Goal: Task Accomplishment & Management: Complete application form

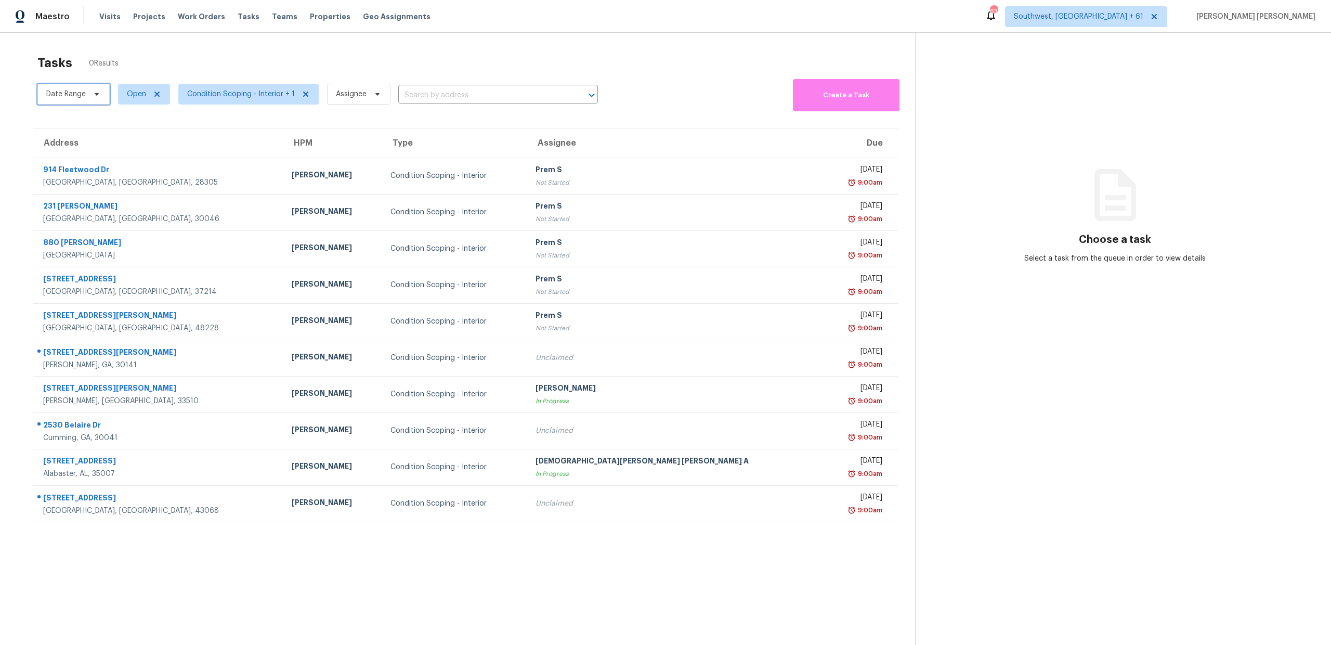
click at [78, 95] on span "Date Range" at bounding box center [66, 94] width 40 height 10
click at [84, 125] on input "text" at bounding box center [95, 129] width 102 height 21
select select "8"
select select "2025"
select select "9"
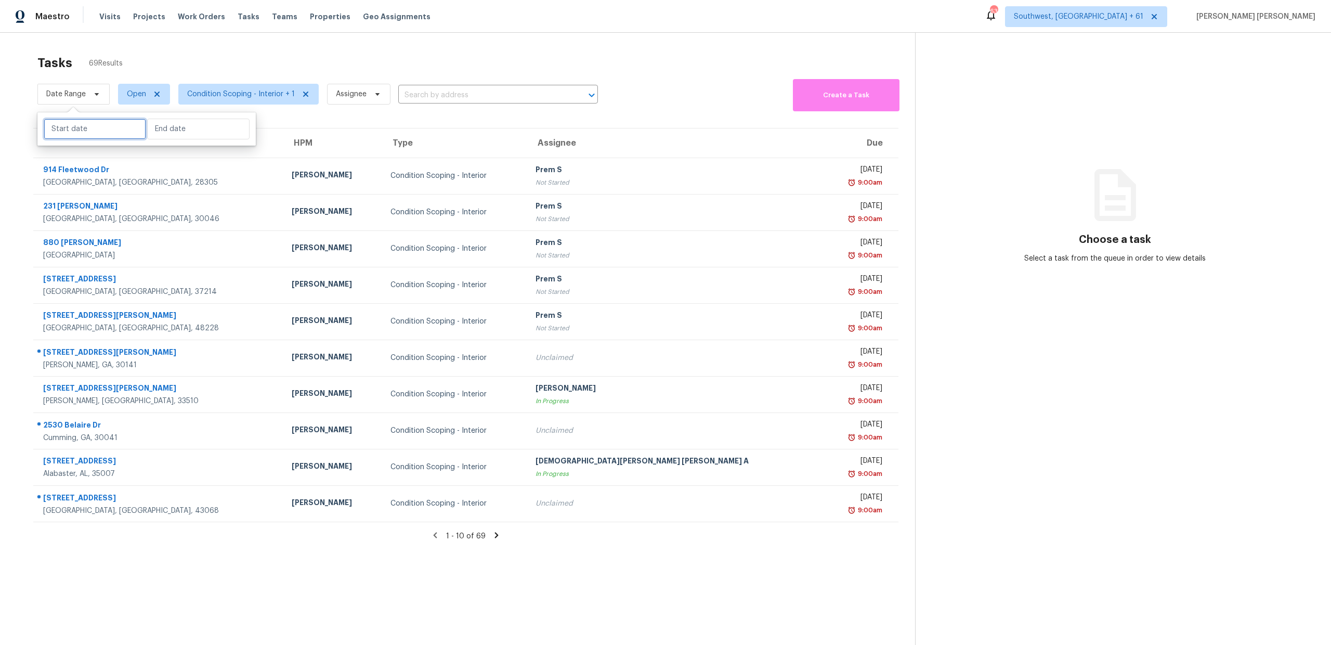
select select "2025"
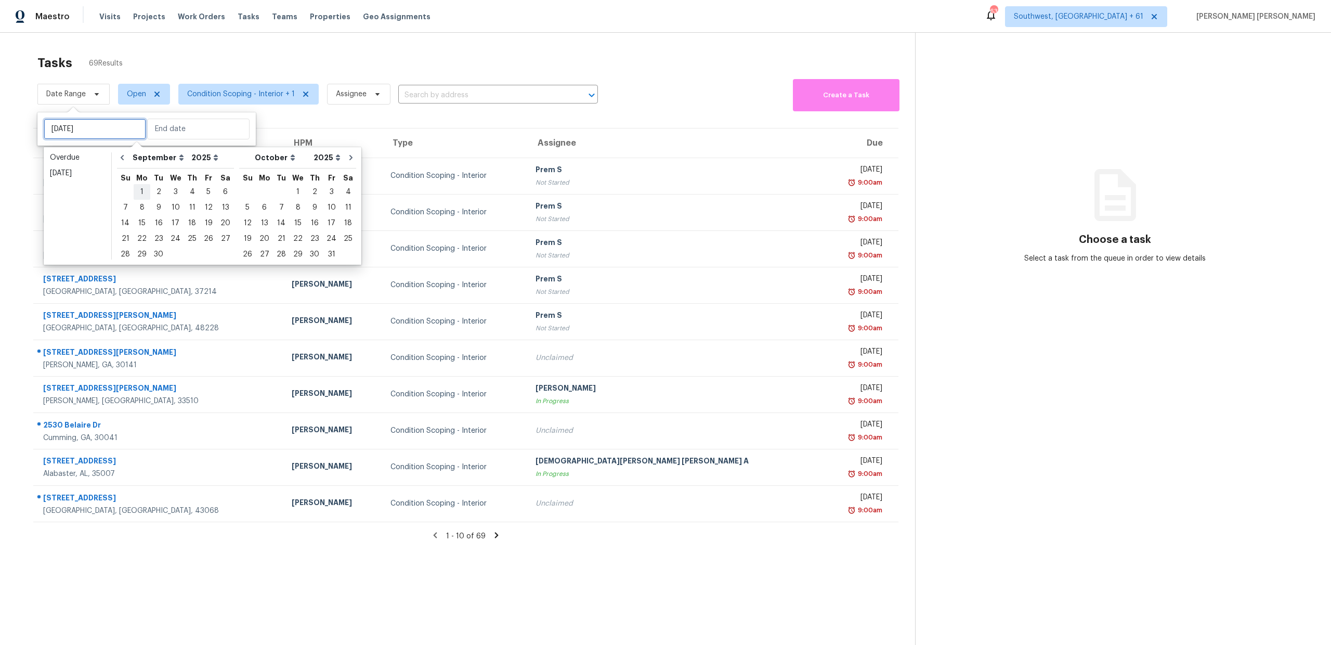
type input "[DATE]"
click at [137, 203] on div "8" at bounding box center [142, 207] width 17 height 15
type input "[DATE]"
click at [137, 203] on div "8" at bounding box center [142, 207] width 17 height 15
type input "[DATE]"
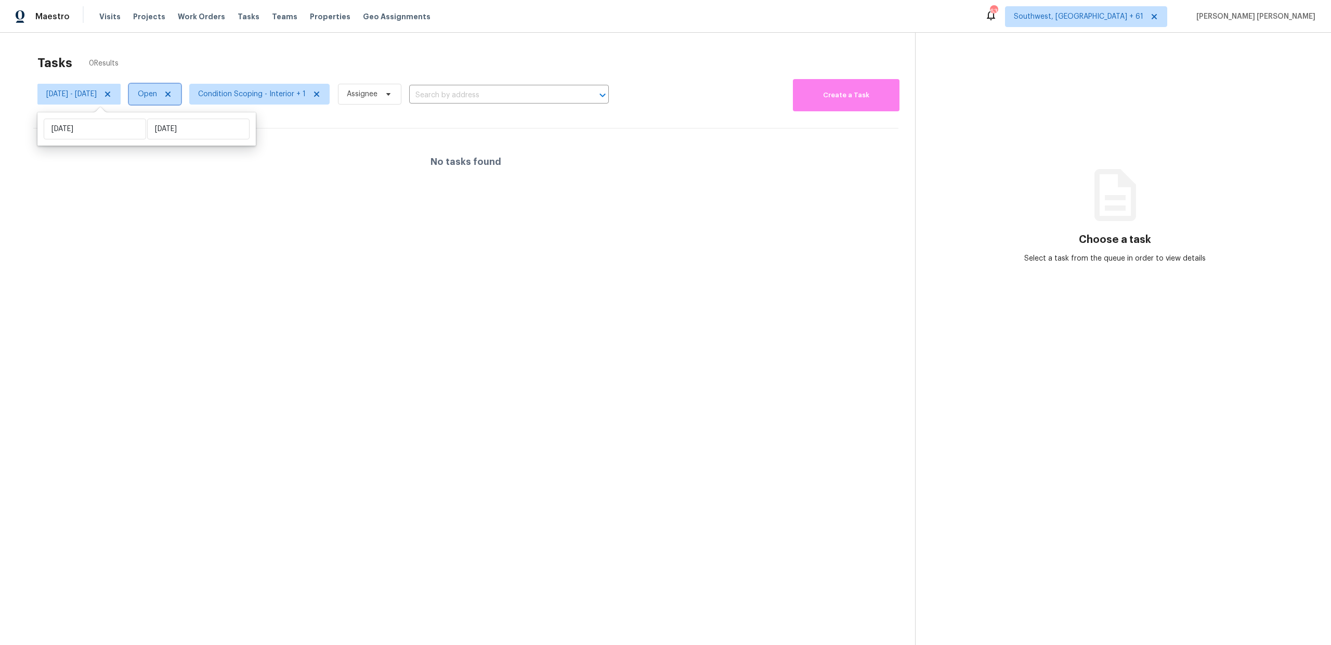
click at [181, 87] on span "Open" at bounding box center [155, 94] width 52 height 21
click at [186, 135] on span at bounding box center [182, 138] width 8 height 8
click at [185, 135] on input "Closed" at bounding box center [181, 136] width 7 height 7
checkbox input "true"
click at [186, 125] on span at bounding box center [182, 123] width 8 height 8
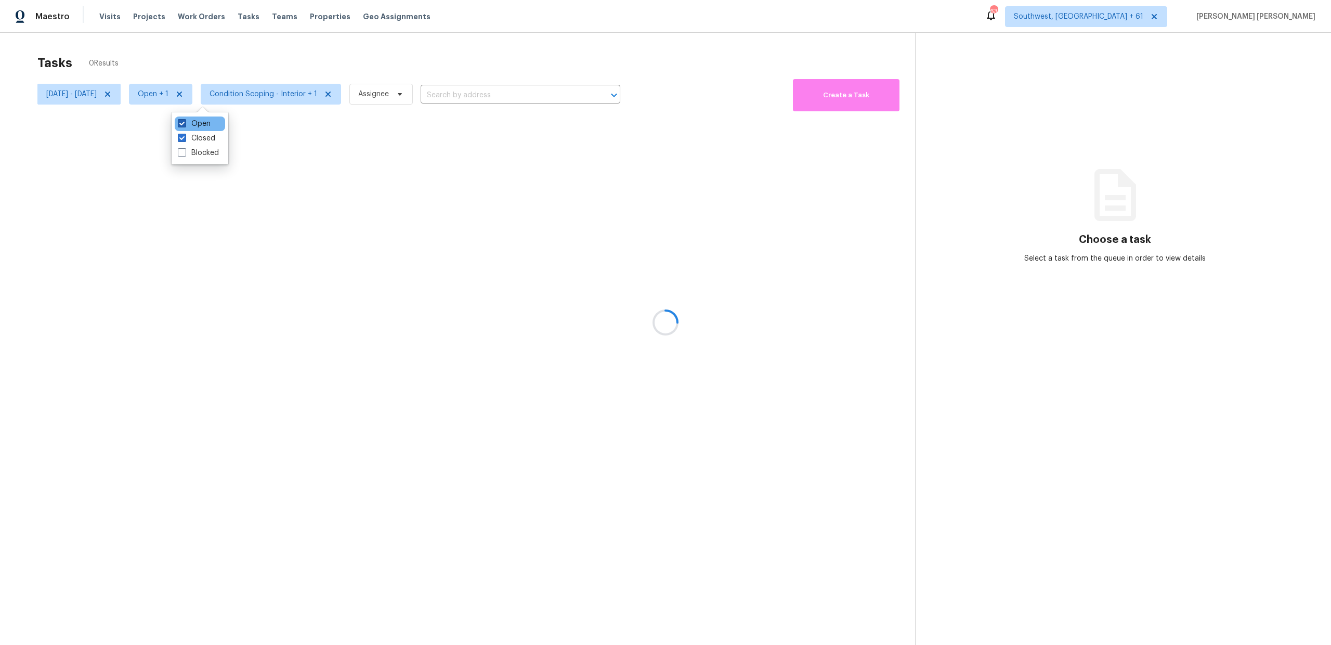
click at [185, 125] on input "Open" at bounding box center [181, 122] width 7 height 7
checkbox input "false"
click at [262, 50] on div at bounding box center [665, 322] width 1331 height 645
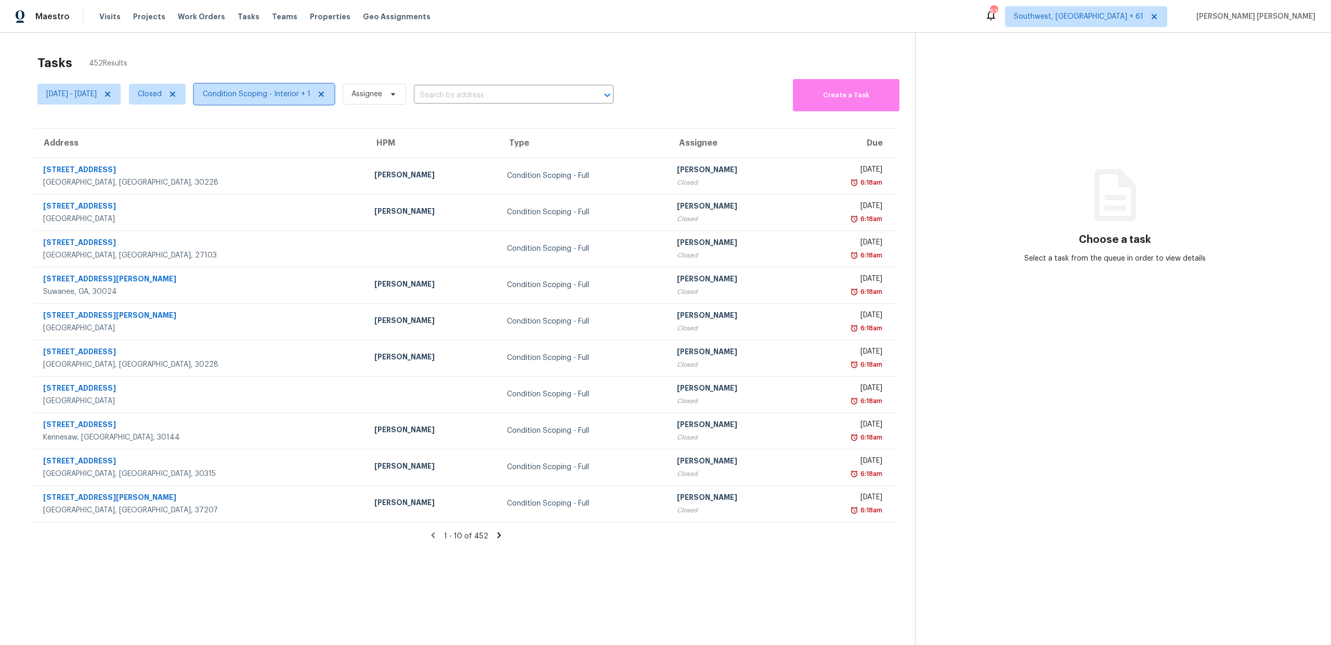
click at [291, 89] on span "Condition Scoping - Interior + 1" at bounding box center [257, 94] width 108 height 10
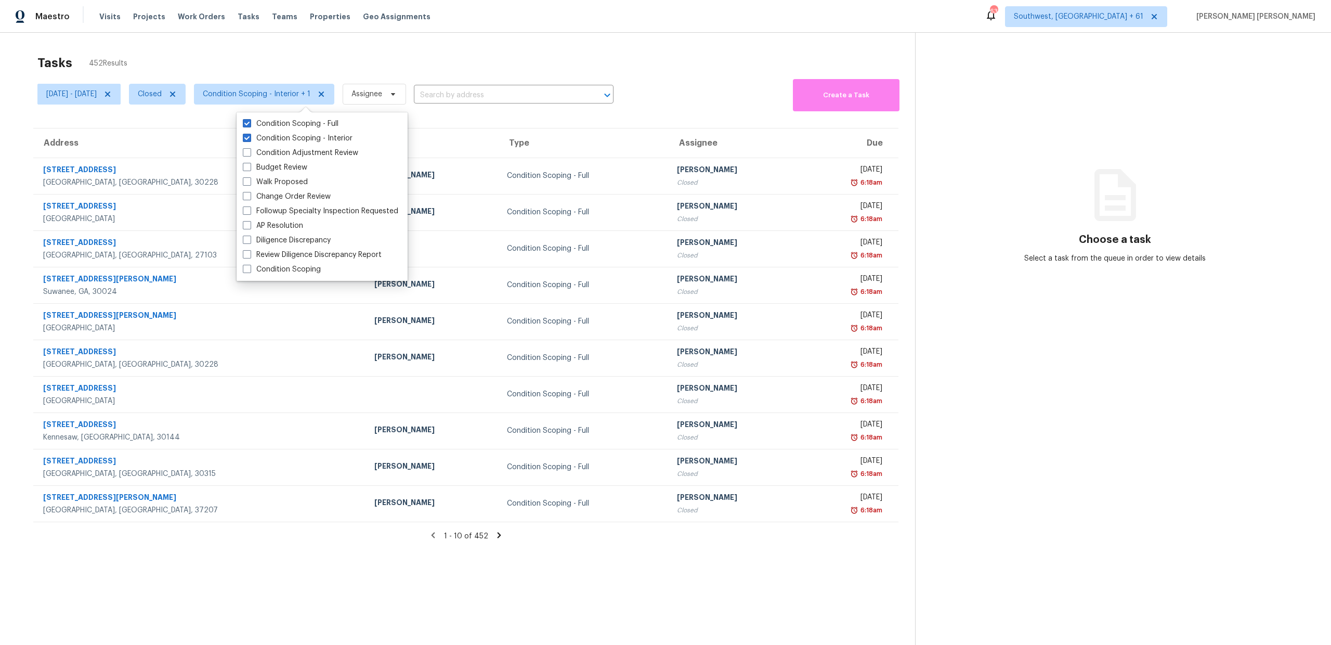
click at [326, 74] on div "Tasks 452 Results" at bounding box center [475, 62] width 877 height 27
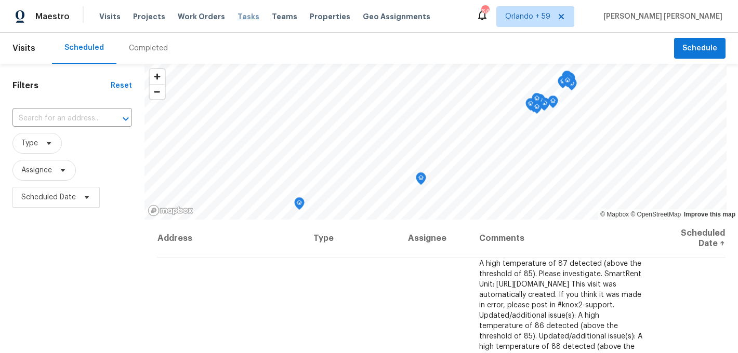
click at [238, 15] on span "Tasks" at bounding box center [249, 16] width 22 height 7
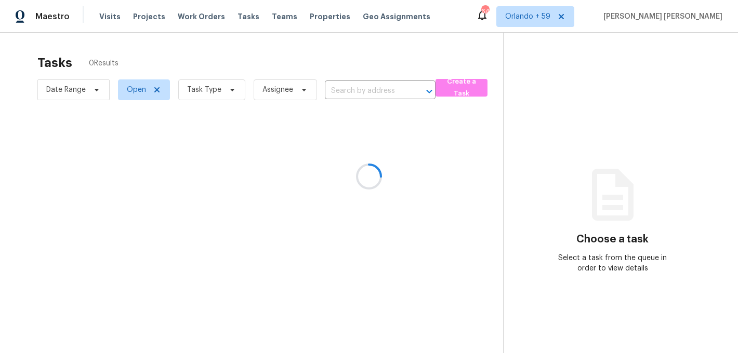
click at [568, 17] on div at bounding box center [369, 176] width 738 height 353
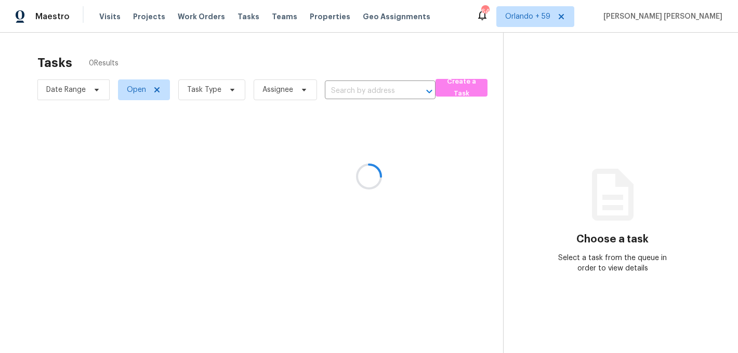
click at [568, 17] on div at bounding box center [369, 176] width 738 height 353
click at [557, 21] on div at bounding box center [369, 176] width 738 height 353
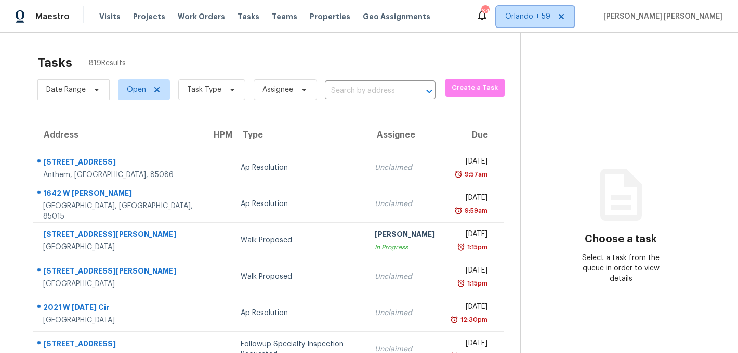
click at [550, 20] on span "Orlando + 59" at bounding box center [527, 16] width 45 height 10
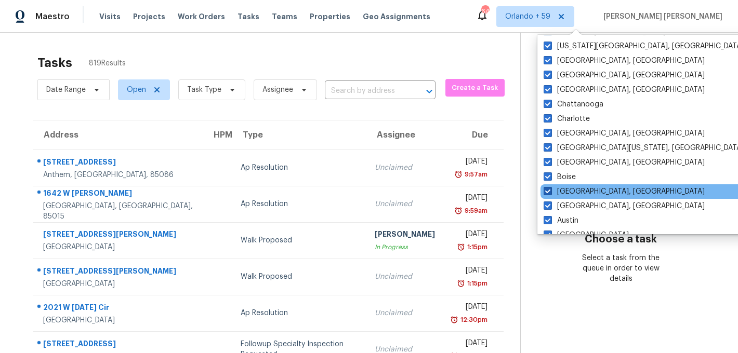
scroll to position [696, 0]
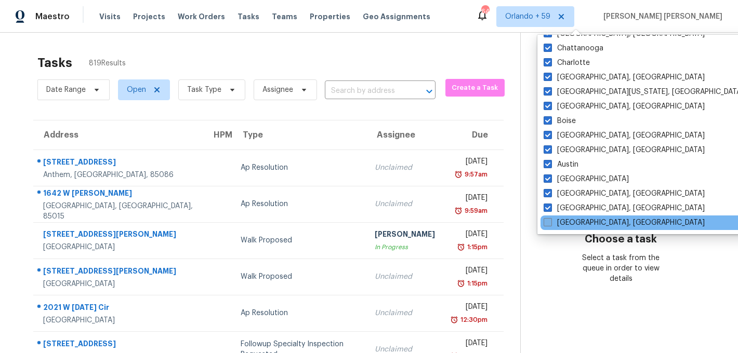
click at [567, 221] on label "[GEOGRAPHIC_DATA], [GEOGRAPHIC_DATA]" at bounding box center [624, 223] width 161 height 10
click at [550, 221] on input "[GEOGRAPHIC_DATA], [GEOGRAPHIC_DATA]" at bounding box center [547, 221] width 7 height 7
checkbox input "true"
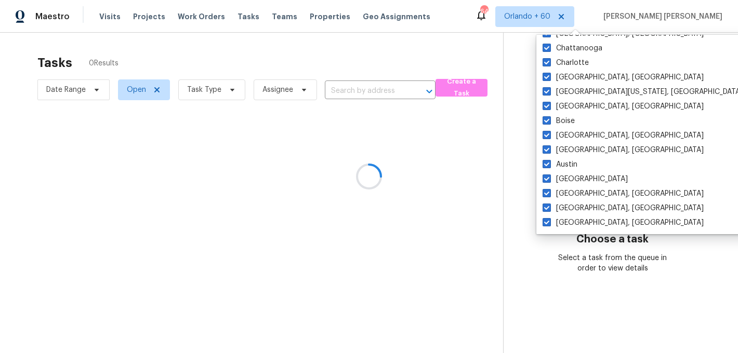
click at [465, 50] on div at bounding box center [369, 176] width 738 height 353
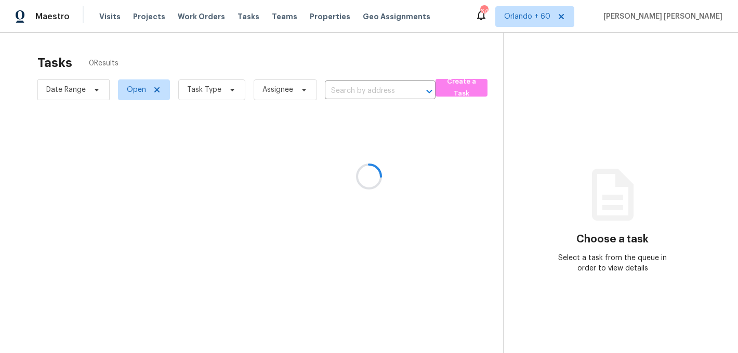
click at [324, 74] on div at bounding box center [369, 176] width 738 height 353
click at [434, 52] on div at bounding box center [369, 176] width 738 height 353
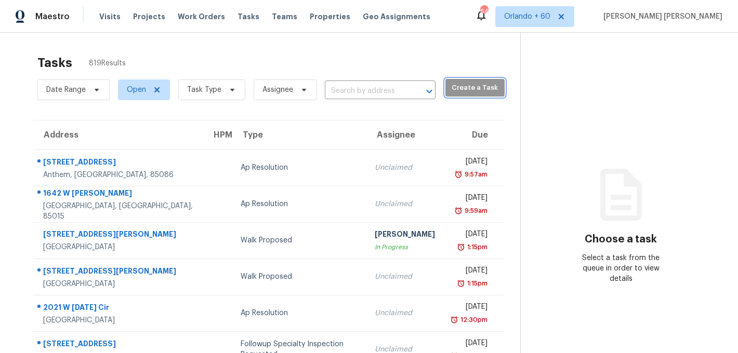
click at [467, 82] on span "Create a Task" at bounding box center [475, 88] width 49 height 12
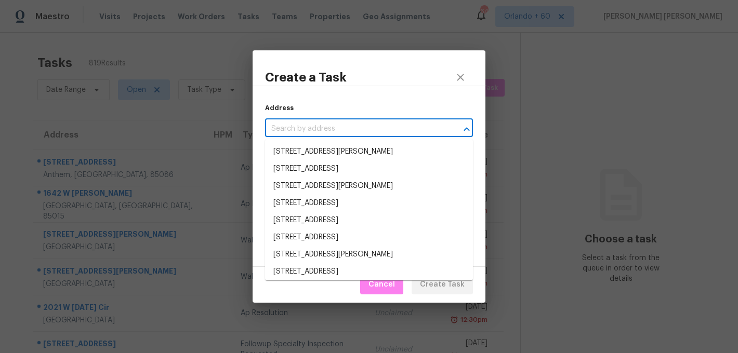
click at [305, 130] on input "text" at bounding box center [354, 129] width 179 height 16
paste input "10717 Hammonds St, Austin, TX 78747"
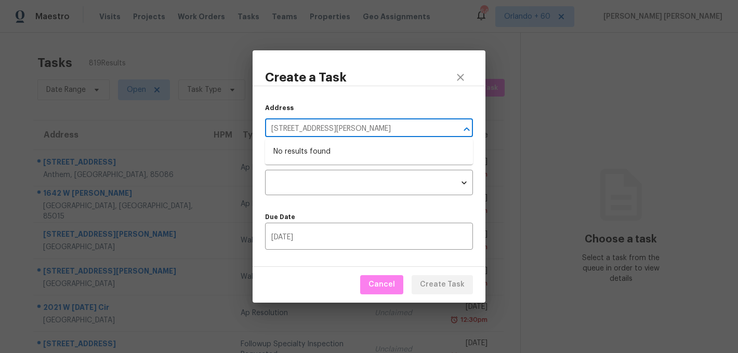
type input "10717 Hammonds St, Austin, TX 78747"
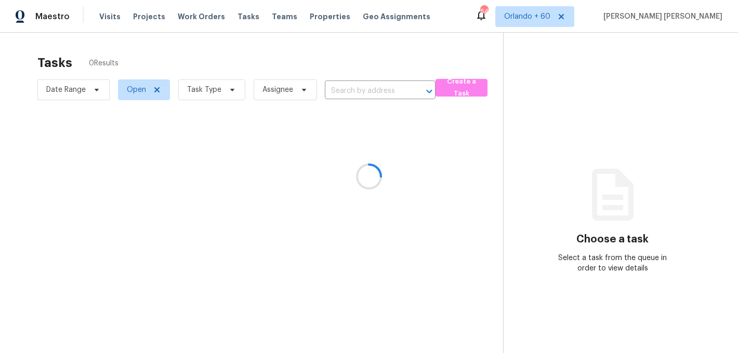
click at [385, 37] on div at bounding box center [369, 176] width 738 height 353
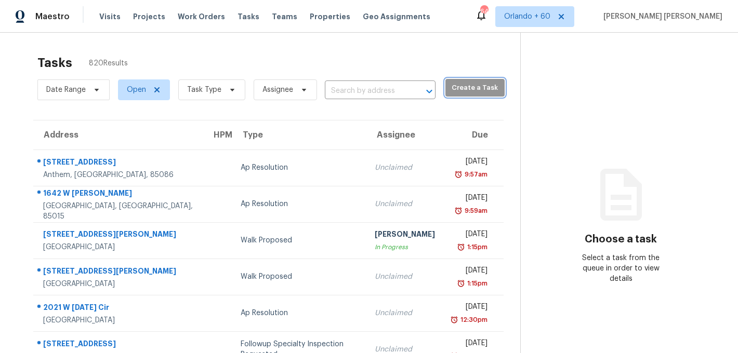
click at [451, 89] on span "Create a Task" at bounding box center [475, 88] width 49 height 12
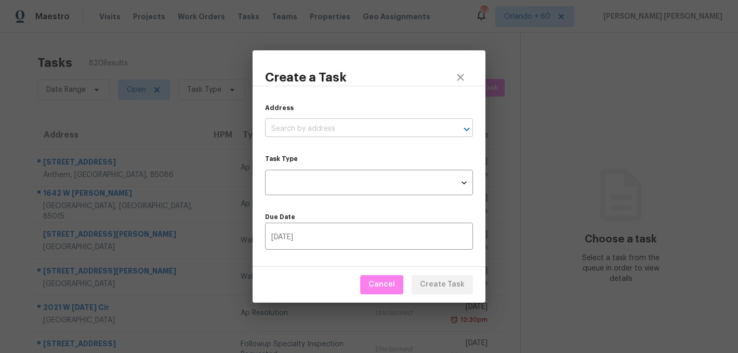
click at [324, 125] on input "text" at bounding box center [354, 129] width 179 height 16
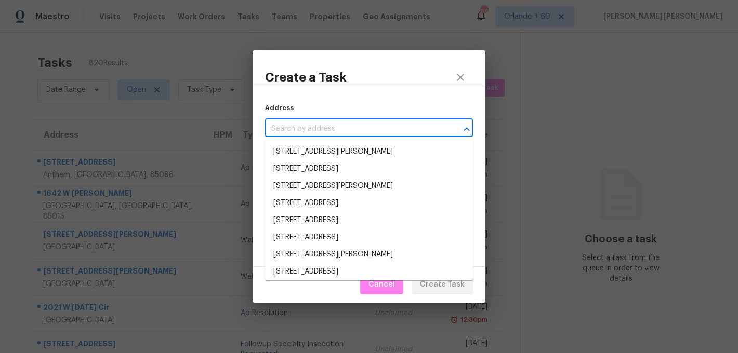
paste input "[STREET_ADDRESS][PERSON_NAME]"
type input "[STREET_ADDRESS][PERSON_NAME]"
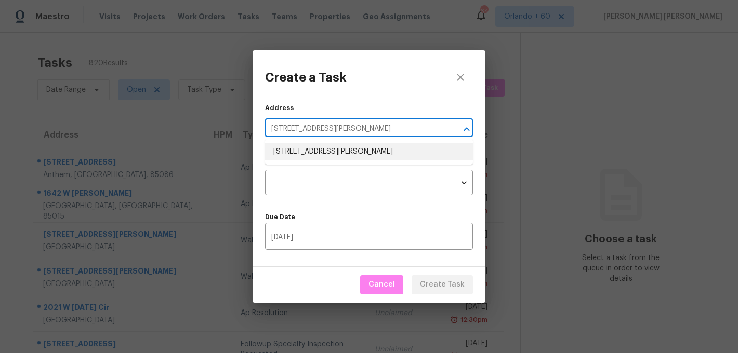
click at [321, 148] on li "[STREET_ADDRESS][PERSON_NAME]" at bounding box center [369, 151] width 208 height 17
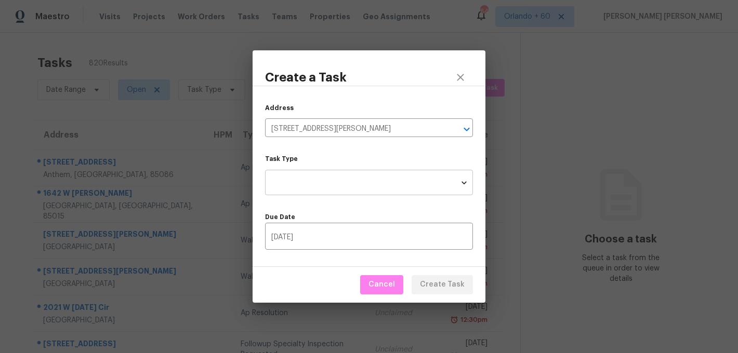
click at [311, 194] on body "Maestro Visits Projects Work Orders Tasks Teams Properties Geo Assignments 642 …" at bounding box center [369, 176] width 738 height 353
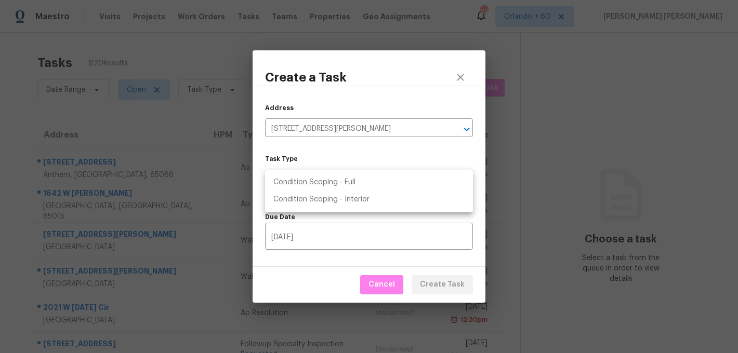
click at [356, 186] on li "Condition Scoping - Full" at bounding box center [369, 182] width 208 height 17
type input "virtual_full_assessment"
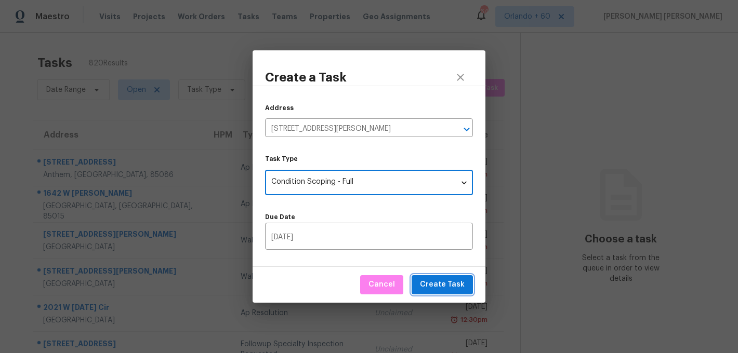
click at [438, 279] on span "Create Task" at bounding box center [442, 285] width 45 height 13
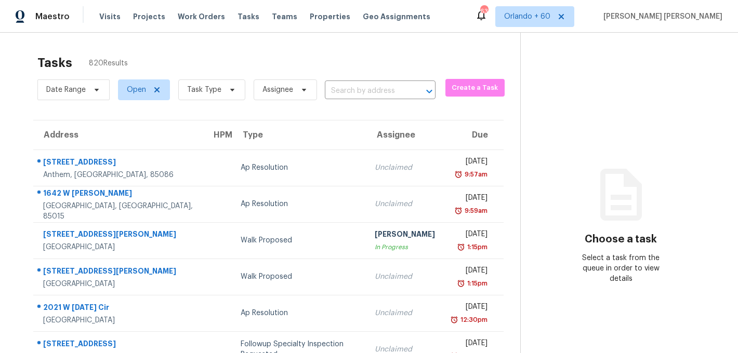
click at [380, 37] on div "Tasks 820 Results Date Range Open Task Type Assignee ​ Create a Task Address HP…" at bounding box center [369, 287] width 738 height 509
click at [451, 96] on button "Create a Task" at bounding box center [474, 88] width 59 height 18
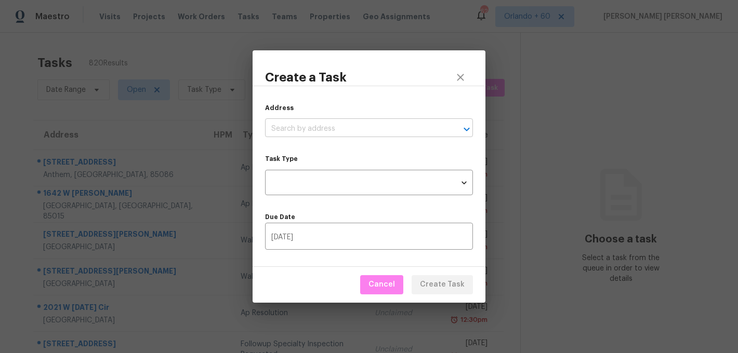
click at [324, 124] on input "text" at bounding box center [354, 129] width 179 height 16
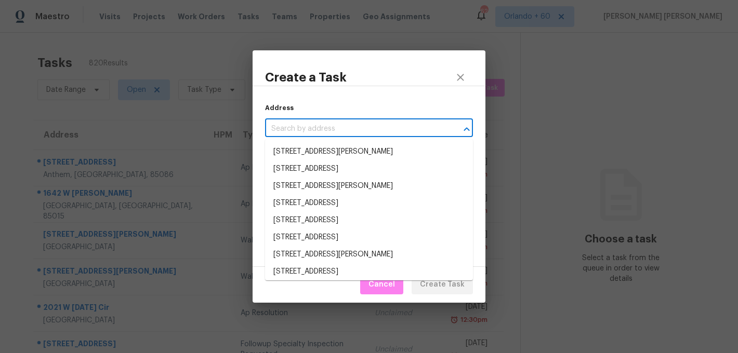
paste input "855 Marine Corps Dr, Monument, CO 80132"
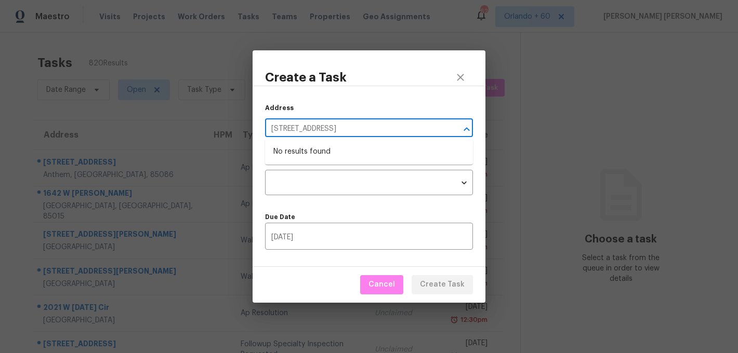
type input "855 Marine Corps Dr, Monument, CO 80132"
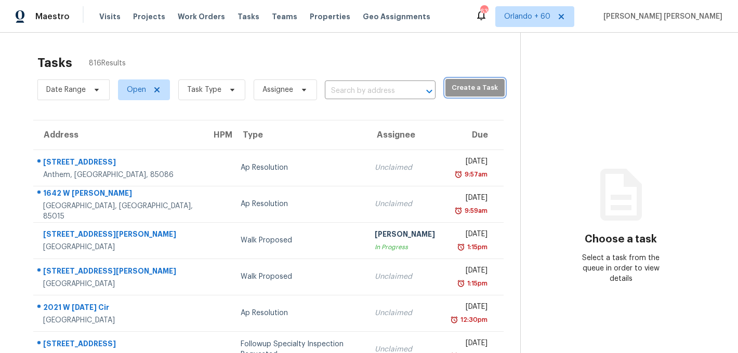
click at [464, 95] on button "Create a Task" at bounding box center [474, 88] width 59 height 18
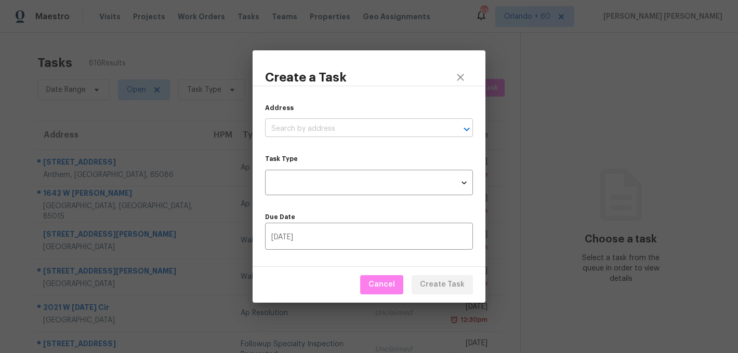
click at [321, 128] on input "text" at bounding box center [354, 129] width 179 height 16
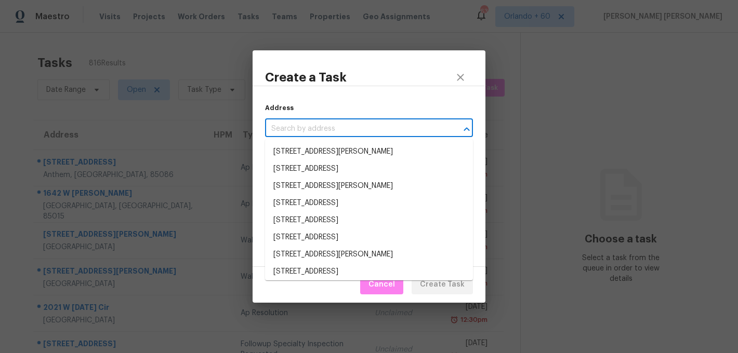
paste input "855 Marine Corps Dr, Monument, CO 80132"
type input "855 Marine Corps Dr, Monument, CO 80132"
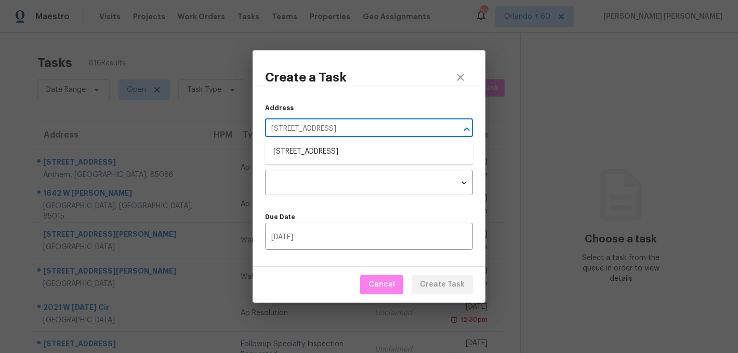
click at [320, 143] on ul "855 Marine Corps Dr, Monument, CO 80132" at bounding box center [369, 151] width 208 height 25
click at [315, 157] on li "855 Marine Corps Dr, Monument, CO 80132" at bounding box center [369, 151] width 208 height 17
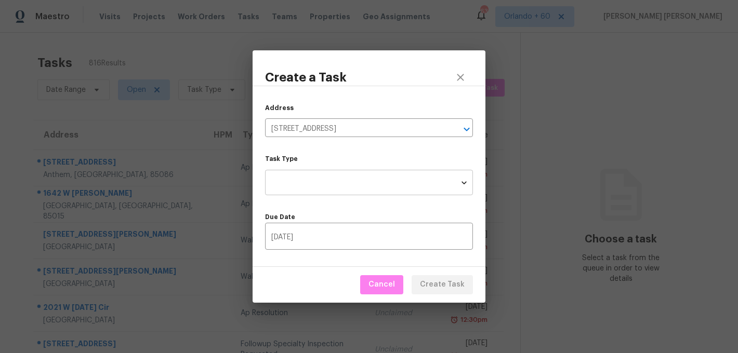
click at [310, 186] on body "Maestro Visits Projects Work Orders Tasks Teams Properties Geo Assignments 632 …" at bounding box center [369, 176] width 738 height 353
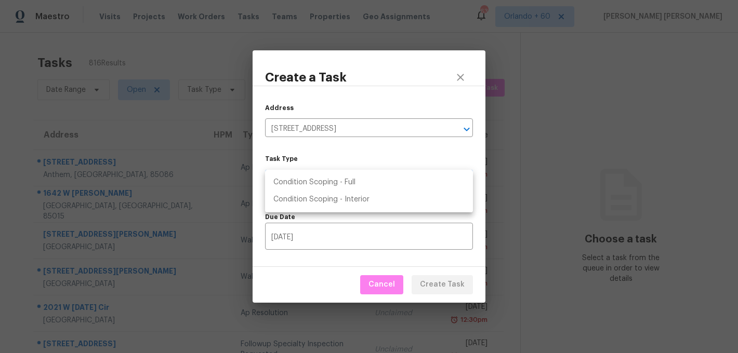
click at [331, 185] on li "Condition Scoping - Full" at bounding box center [369, 182] width 208 height 17
type input "virtual_full_assessment"
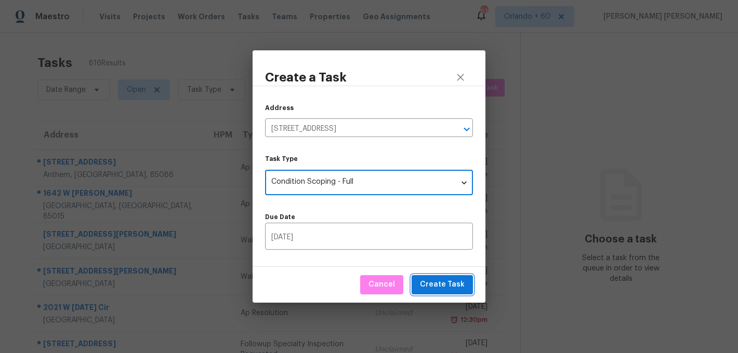
click at [432, 294] on button "Create Task" at bounding box center [442, 284] width 61 height 19
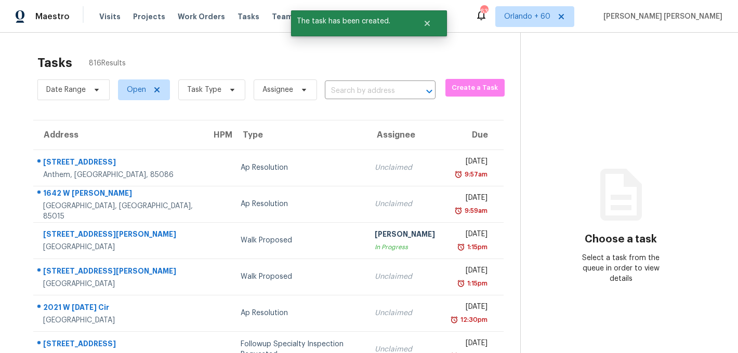
click at [458, 57] on div "Tasks 816 Results" at bounding box center [278, 62] width 483 height 27
